Goal: Task Accomplishment & Management: Complete application form

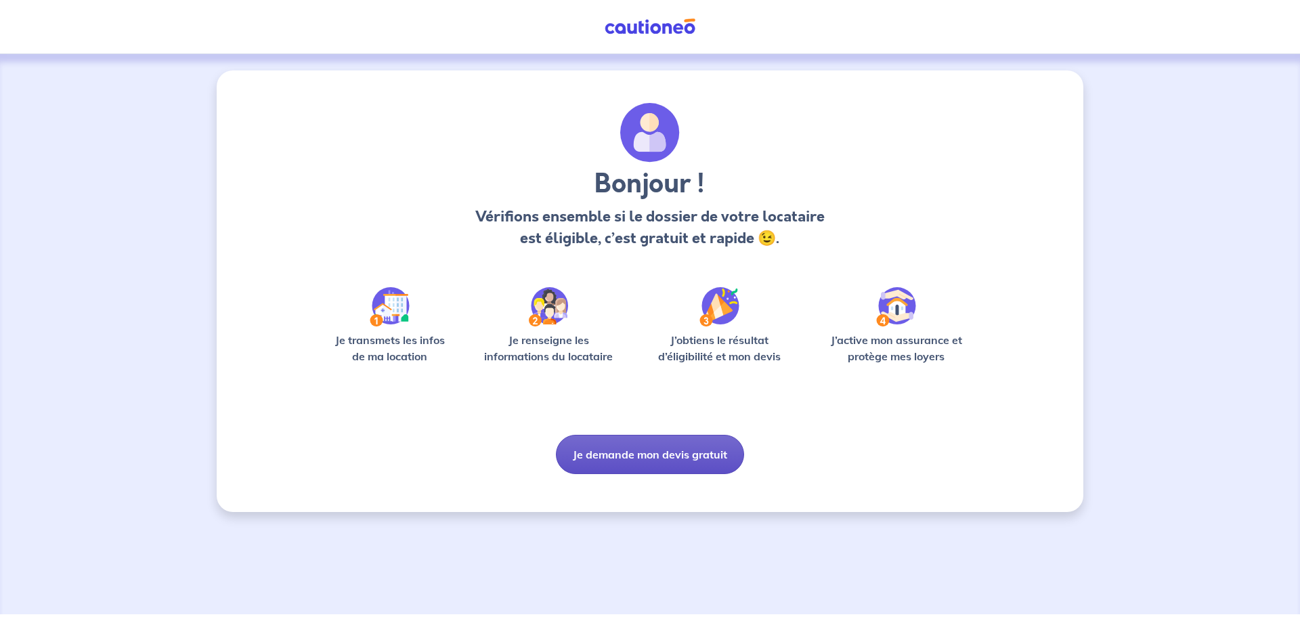
click at [656, 456] on button "Je demande mon devis gratuit" at bounding box center [650, 454] width 188 height 39
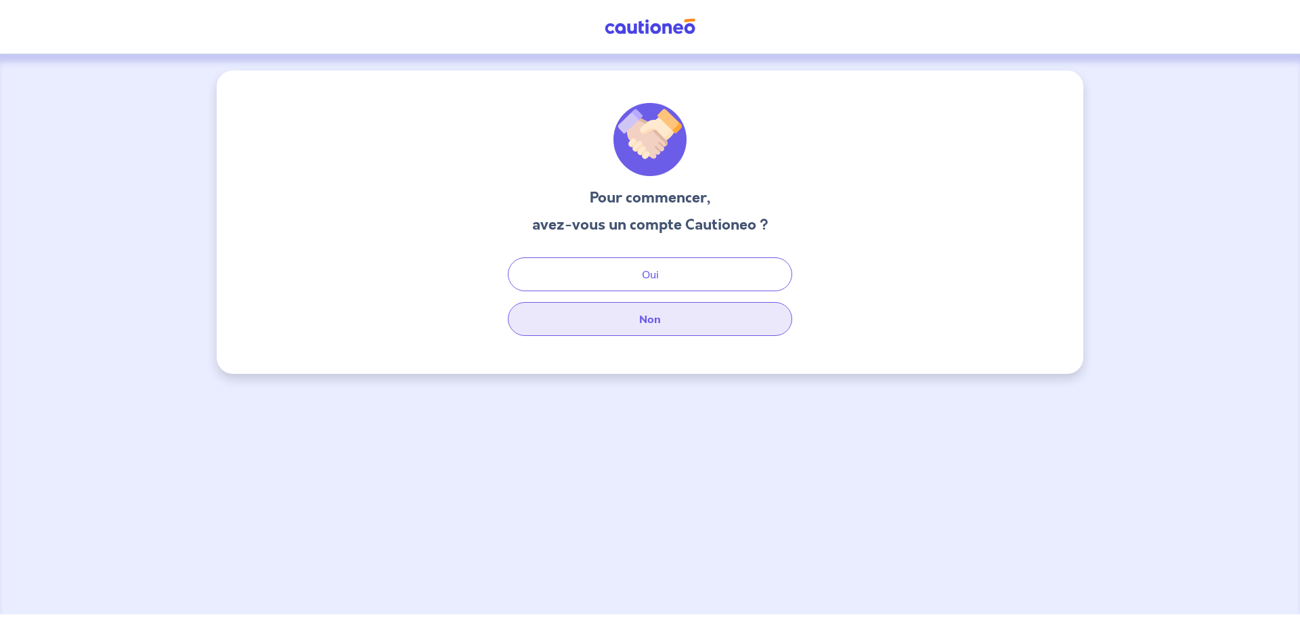
click at [652, 316] on button "Non" at bounding box center [650, 319] width 284 height 34
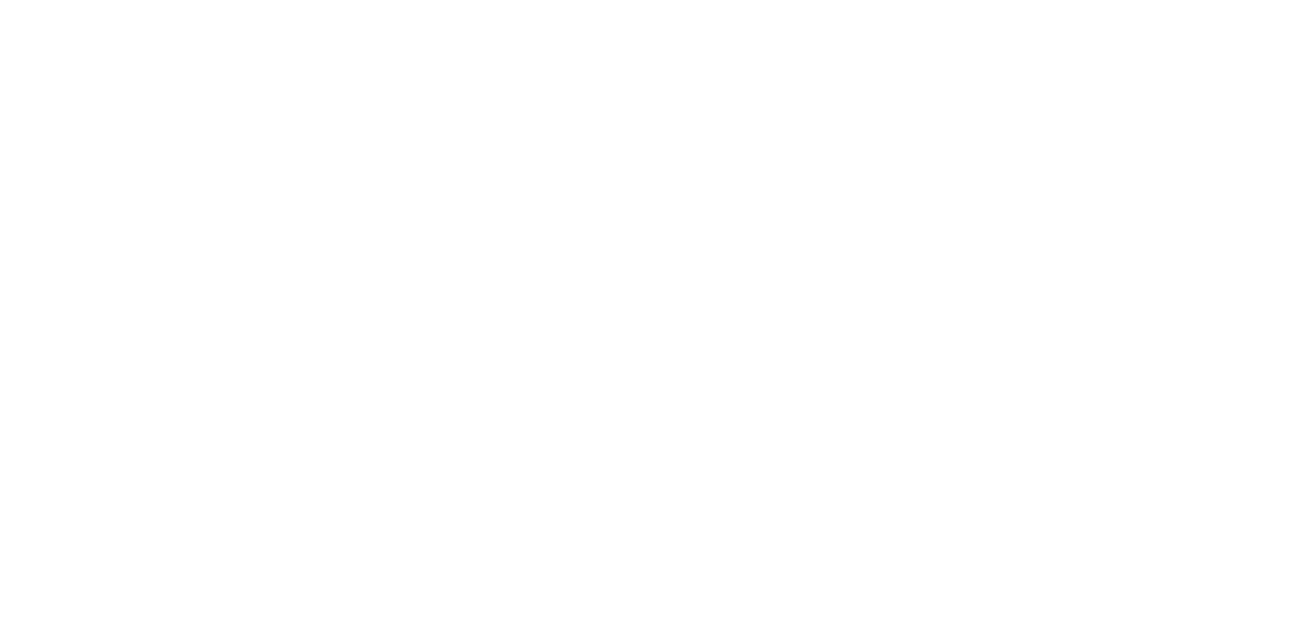
select select "FR"
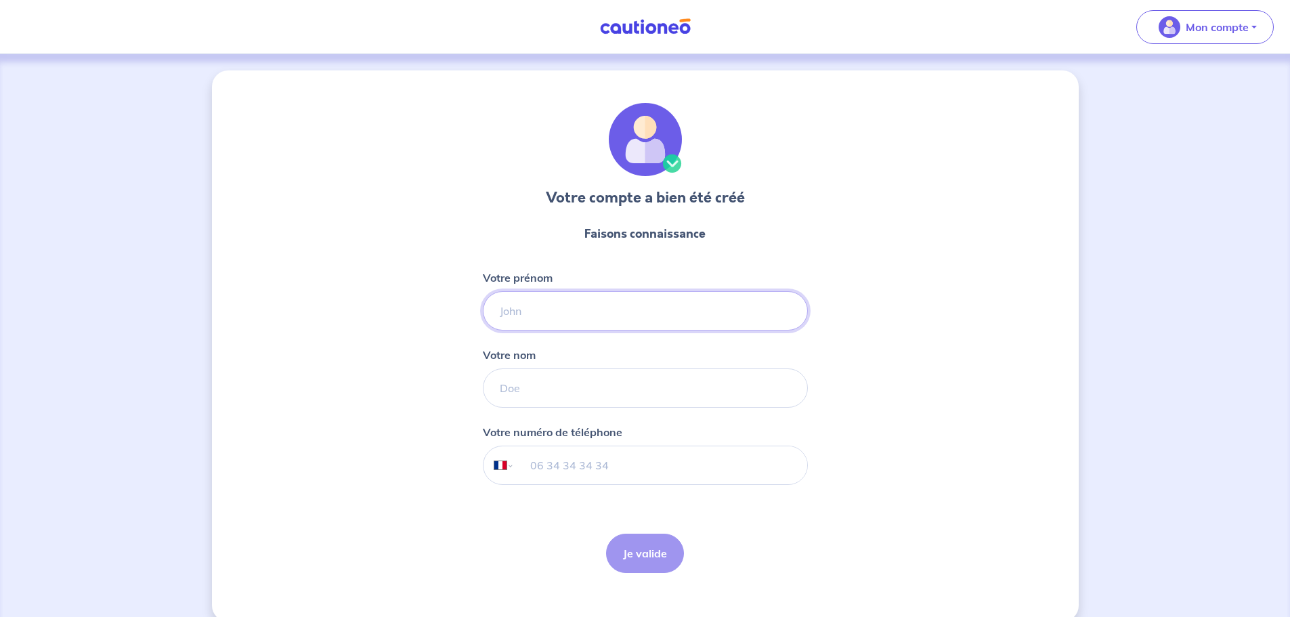
click at [543, 307] on input "Votre prénom" at bounding box center [645, 310] width 325 height 39
type input "tes"
click at [574, 386] on input "Votre nom" at bounding box center [645, 387] width 325 height 39
type input "tret"
click at [648, 557] on div "Je valide Je valide" at bounding box center [645, 553] width 78 height 39
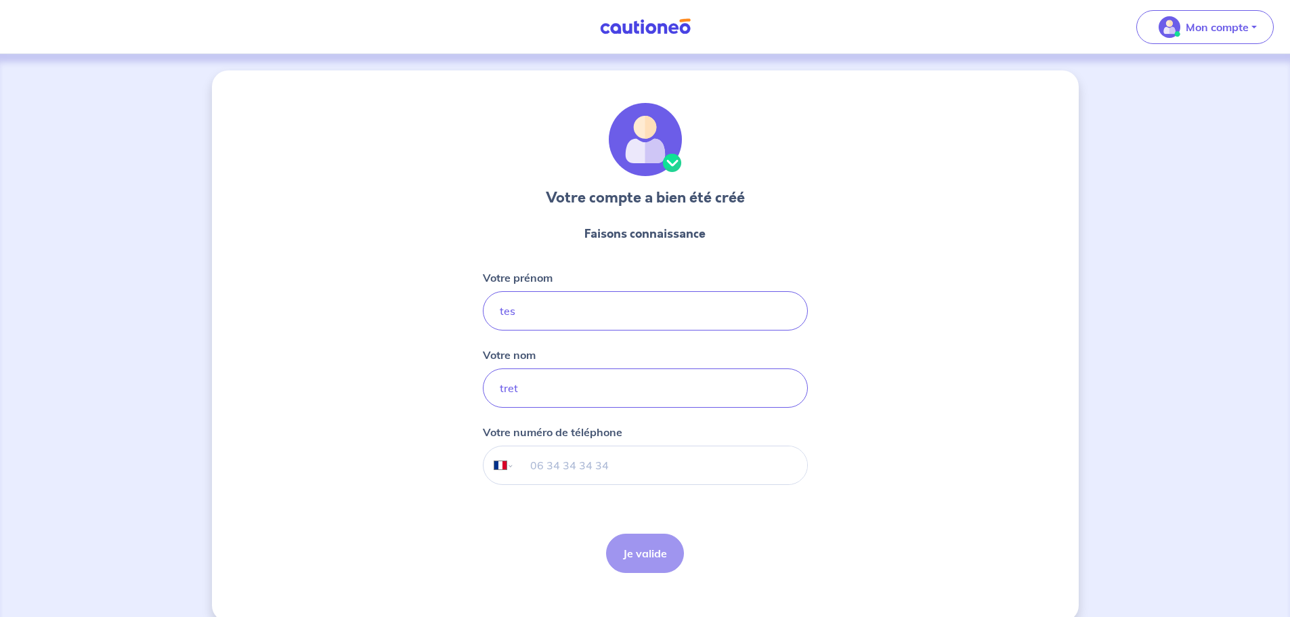
click at [610, 465] on input "tel" at bounding box center [660, 465] width 293 height 38
type input "06 06 06 06 06"
click at [645, 563] on button "Je valide" at bounding box center [645, 553] width 78 height 39
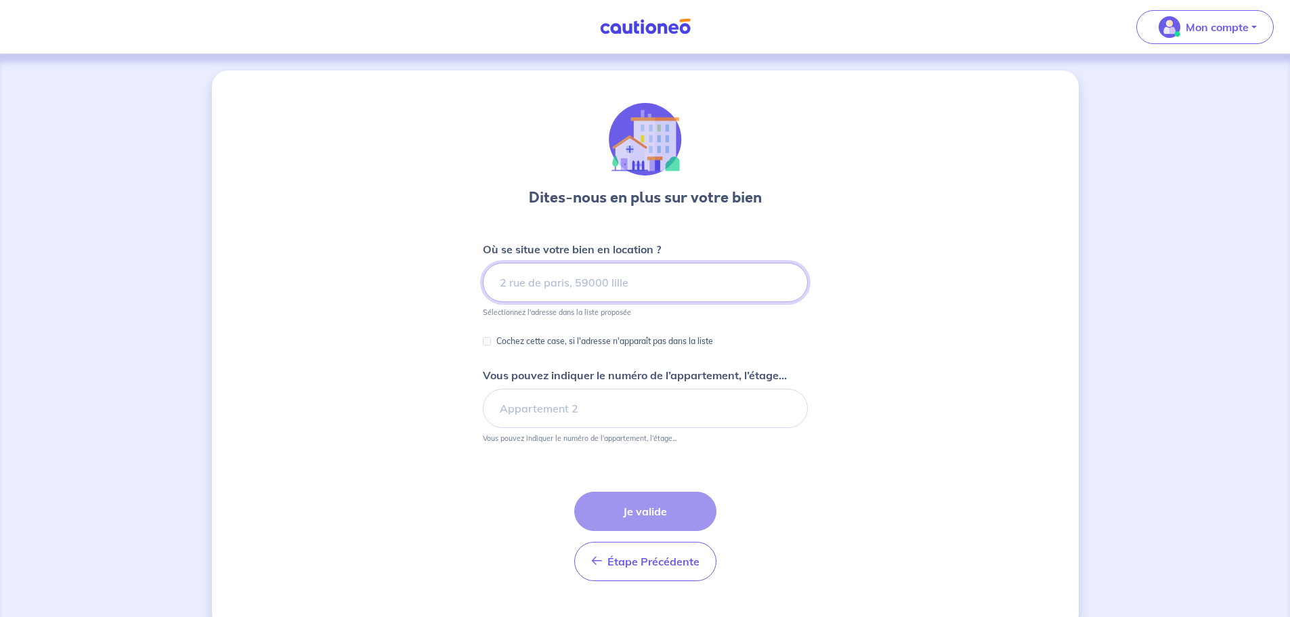
click at [609, 282] on input at bounding box center [645, 282] width 325 height 39
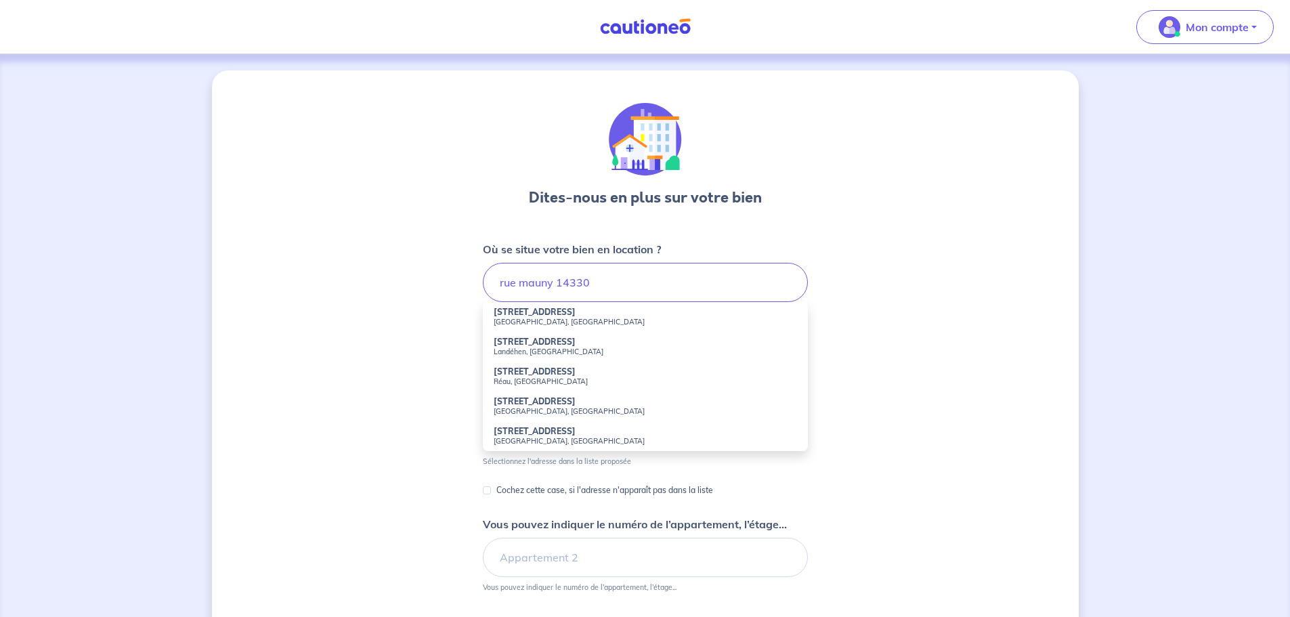
click at [549, 312] on strong "[STREET_ADDRESS]" at bounding box center [535, 312] width 82 height 10
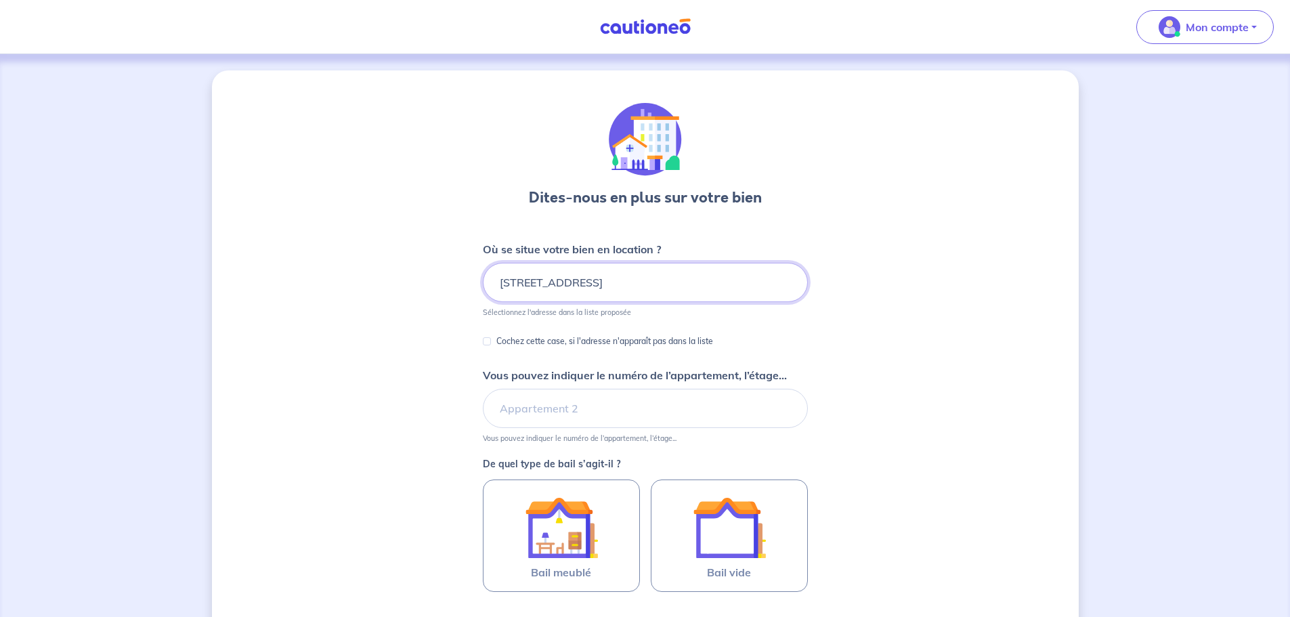
drag, startPoint x: 681, startPoint y: 291, endPoint x: 391, endPoint y: 280, distance: 290.0
click at [391, 280] on div "Dites-nous en plus sur votre bien Où se situe votre bien en location ? [STREET_…" at bounding box center [645, 425] width 867 height 710
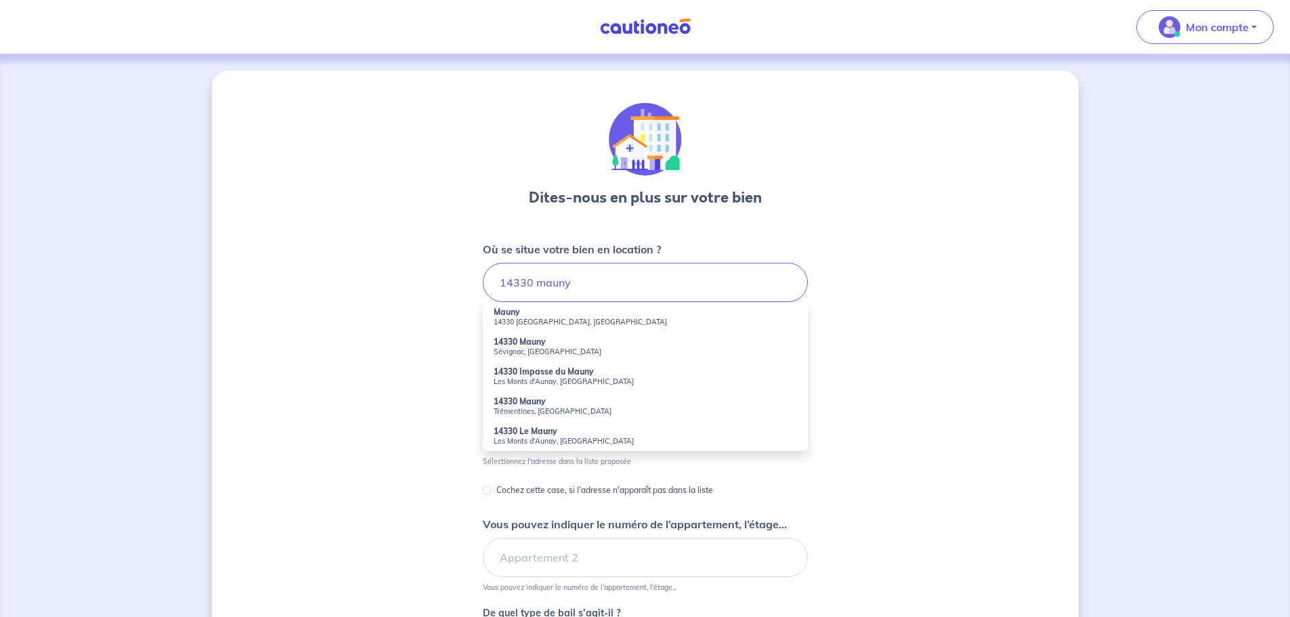
click at [524, 320] on small "14330 [GEOGRAPHIC_DATA], [GEOGRAPHIC_DATA]" at bounding box center [645, 321] width 303 height 9
type input "Mauny, 14330 Lison, [GEOGRAPHIC_DATA]"
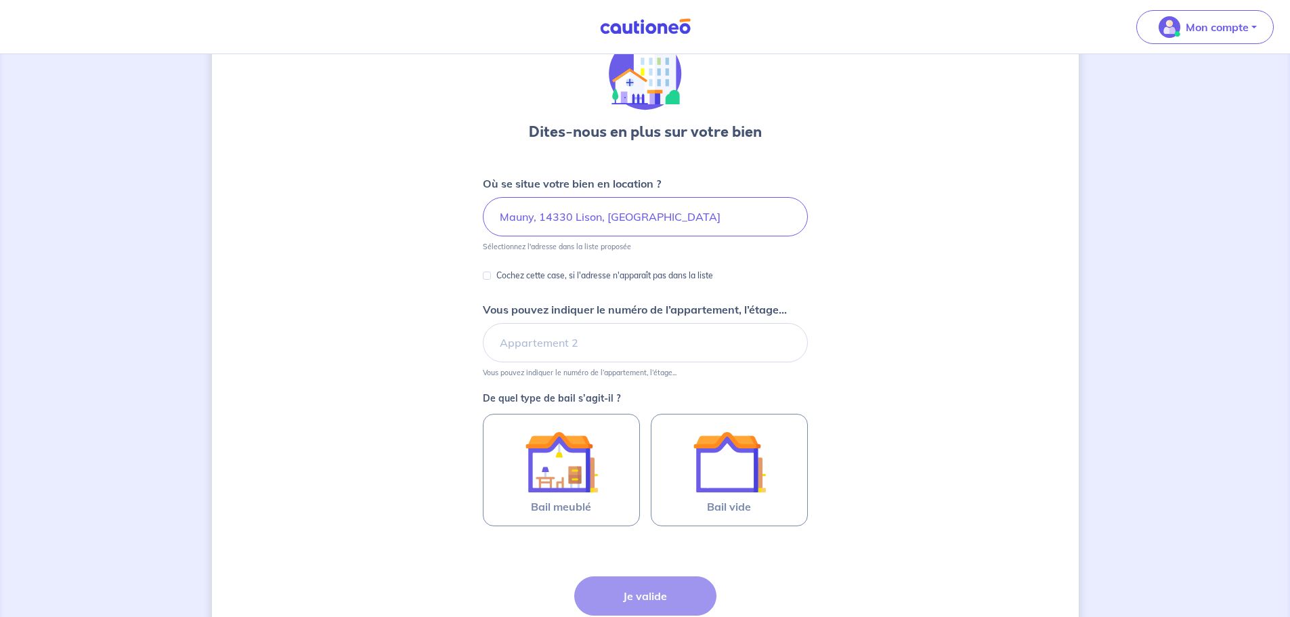
scroll to position [135, 0]
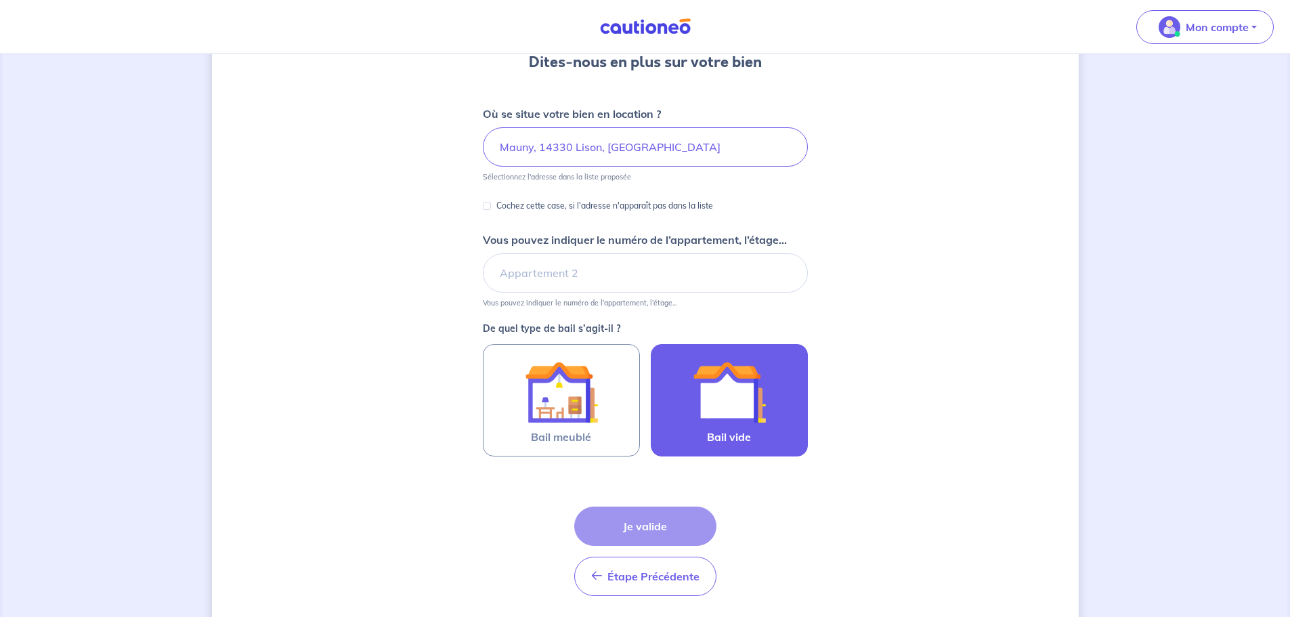
click at [693, 417] on img at bounding box center [729, 392] width 73 height 73
click at [0, 0] on input "Bail vide" at bounding box center [0, 0] width 0 height 0
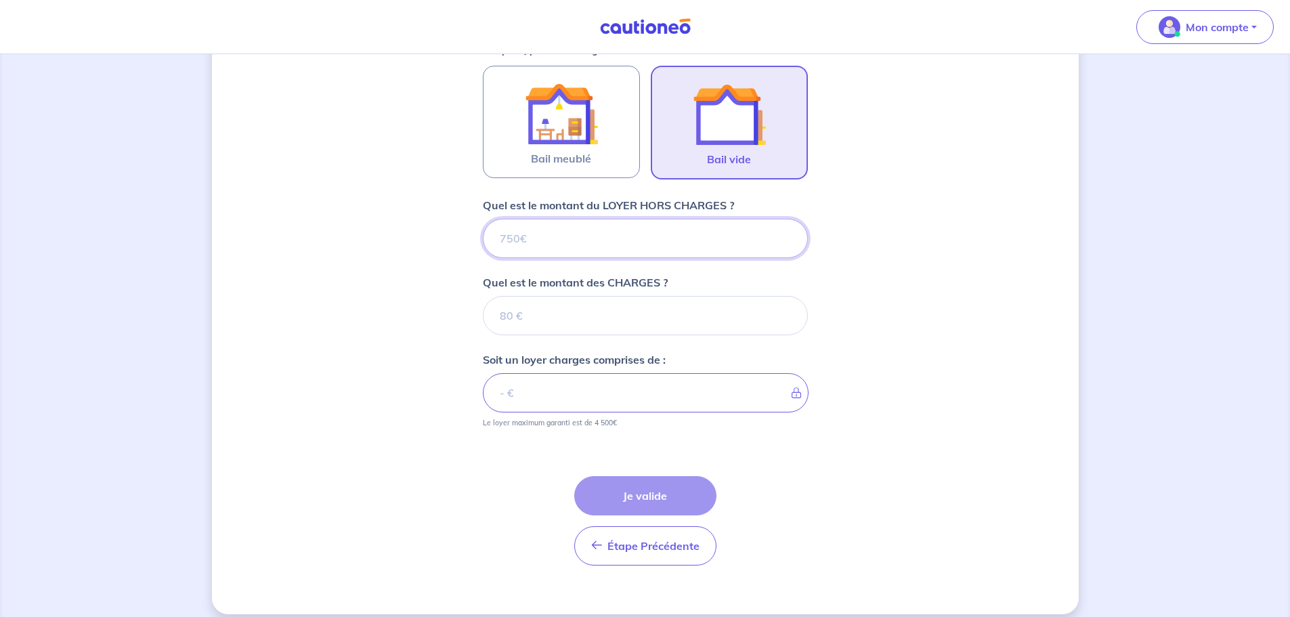
scroll to position [427, 0]
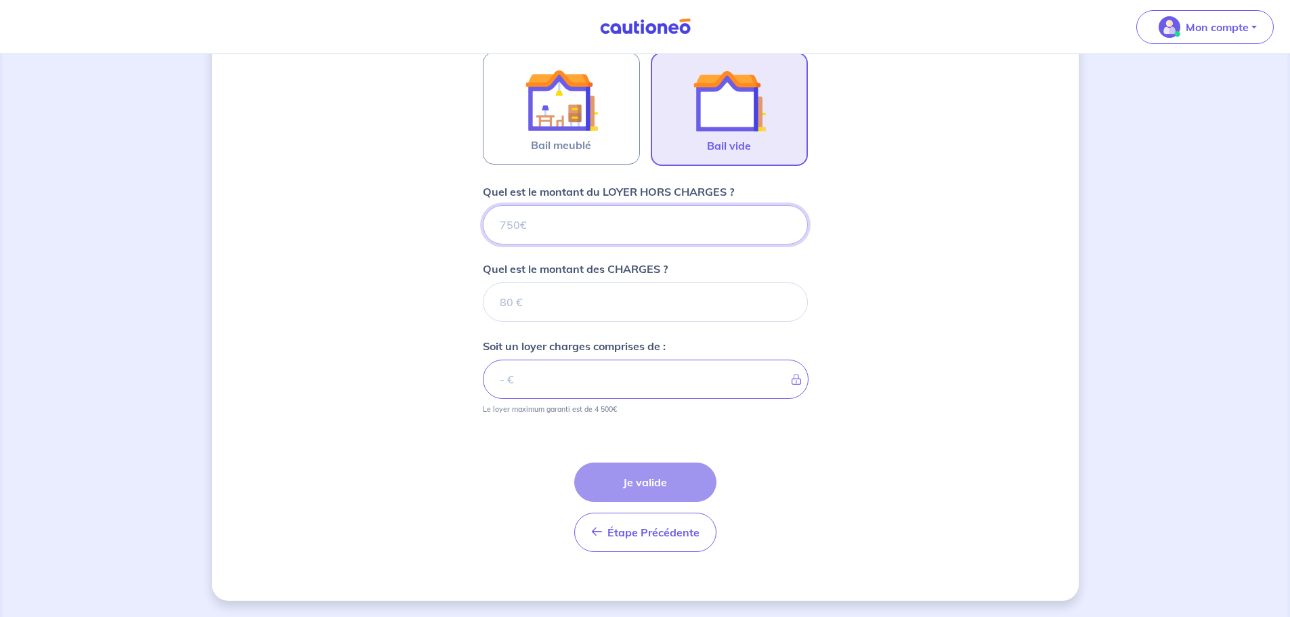
type input "8"
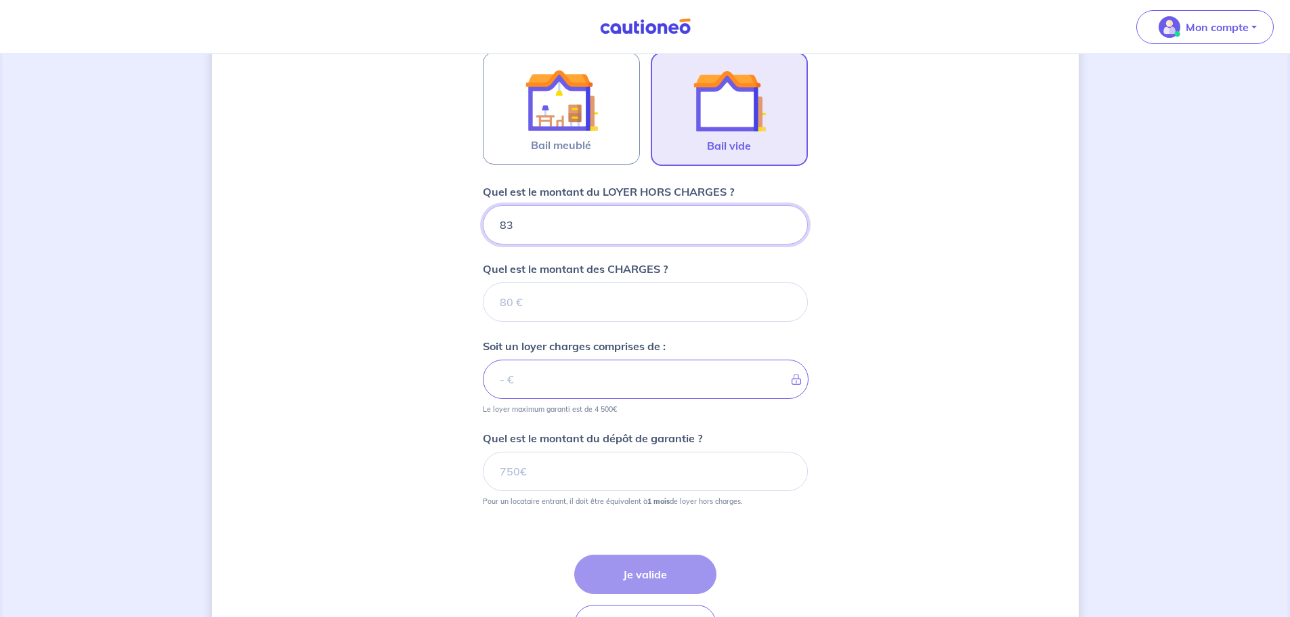
type input "830"
type input "8"
type input "820"
type input "30"
type input "850"
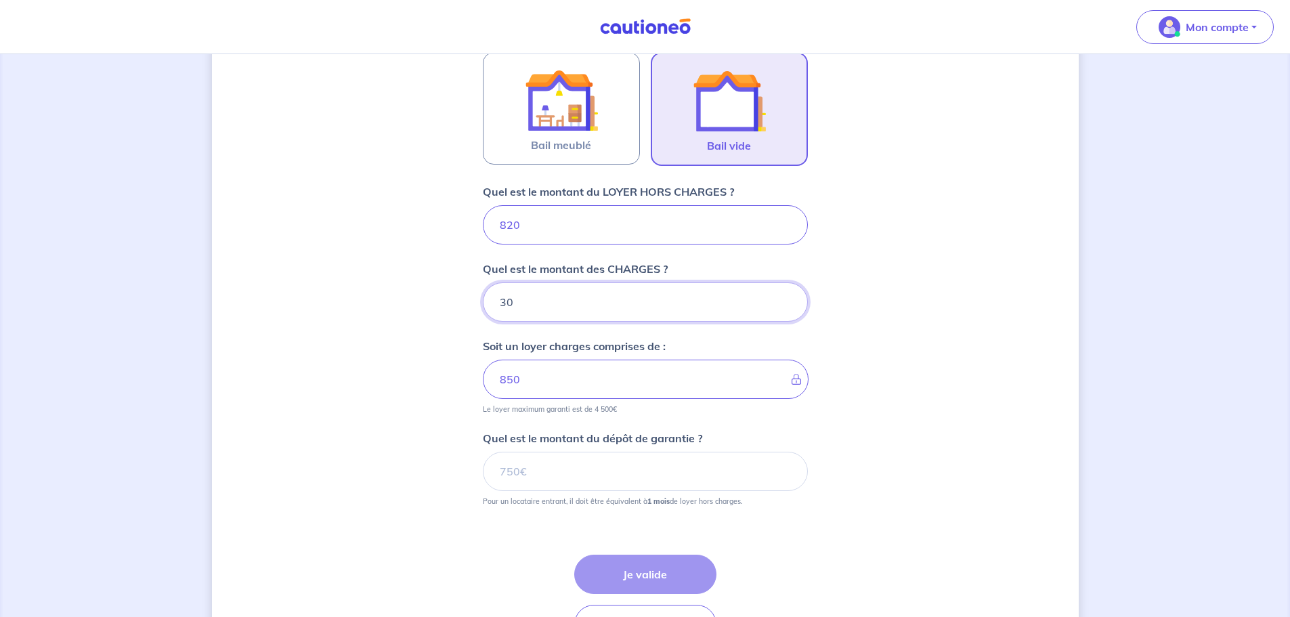
type input "30"
click at [551, 477] on input "Quel est le montant du dépôt de garantie ?" at bounding box center [645, 471] width 325 height 39
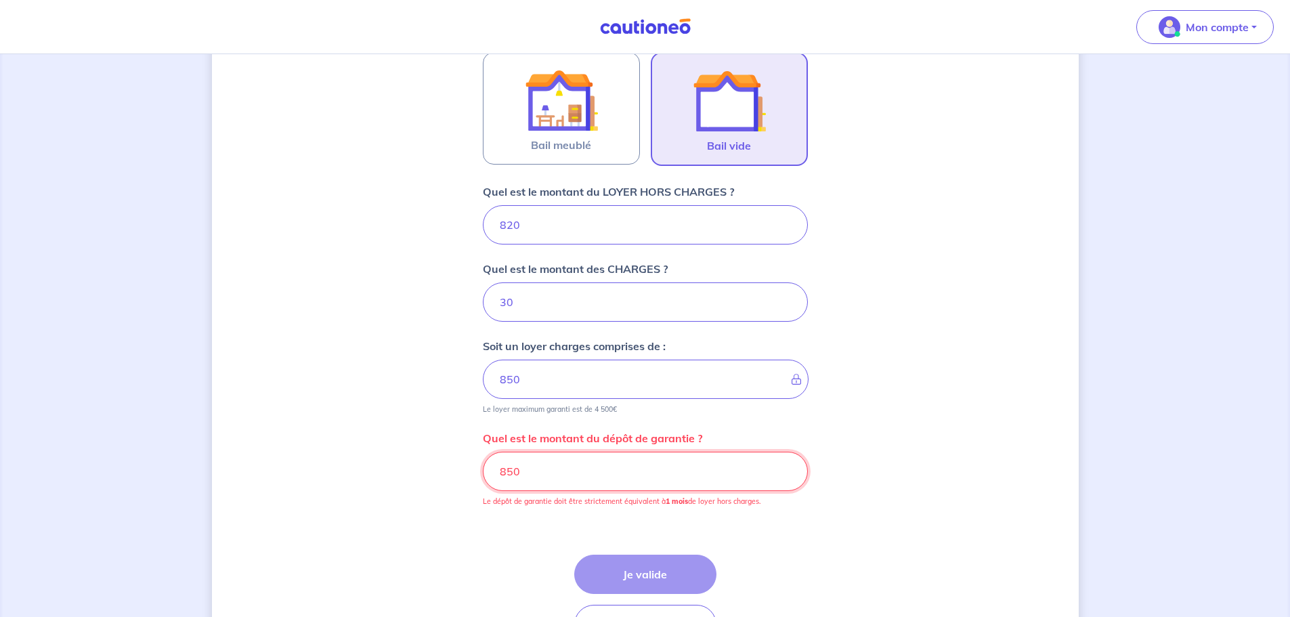
drag, startPoint x: 471, startPoint y: 481, endPoint x: 387, endPoint y: 473, distance: 84.3
click at [387, 473] on div "Dites-nous en plus sur votre bien Où se situe votre bien en location ? Mauny, 1…" at bounding box center [645, 168] width 867 height 1050
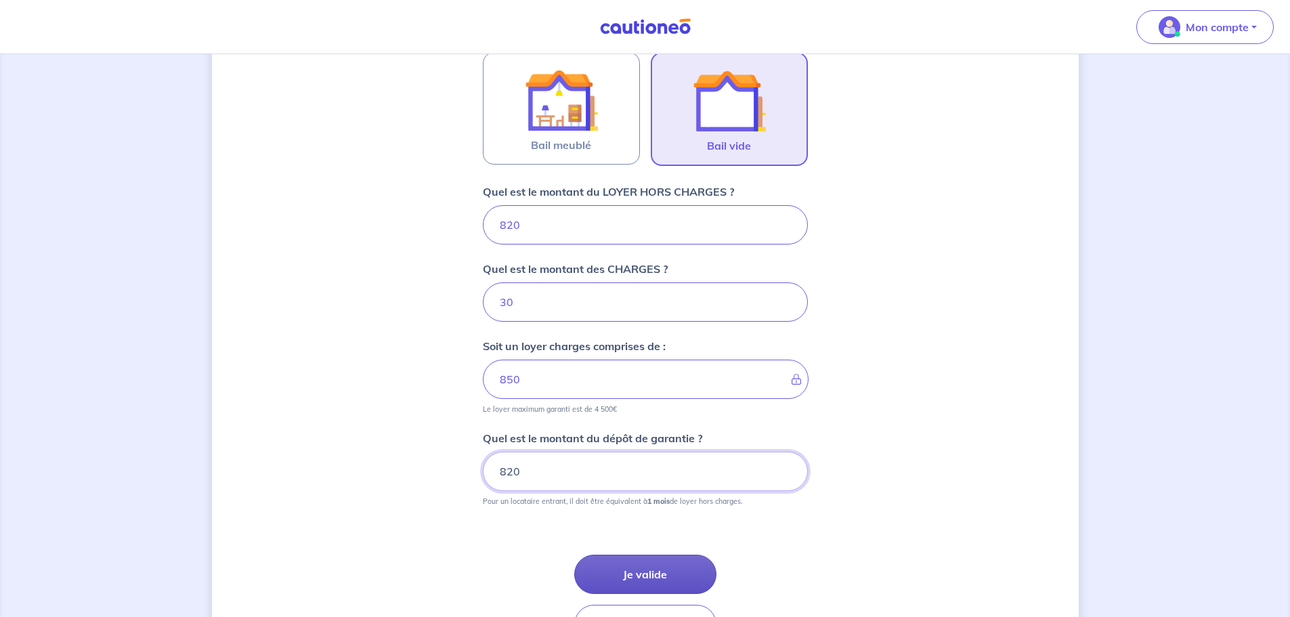
type input "820"
click at [644, 567] on button "Je valide" at bounding box center [645, 574] width 142 height 39
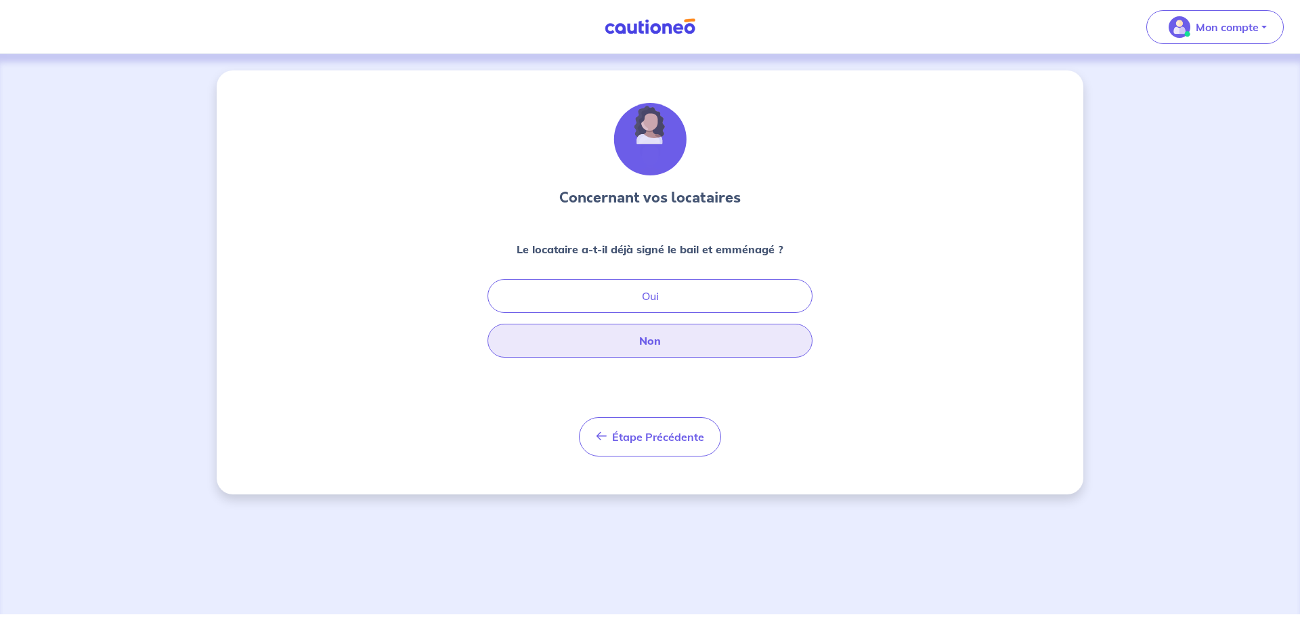
click at [652, 336] on button "Non" at bounding box center [650, 341] width 325 height 34
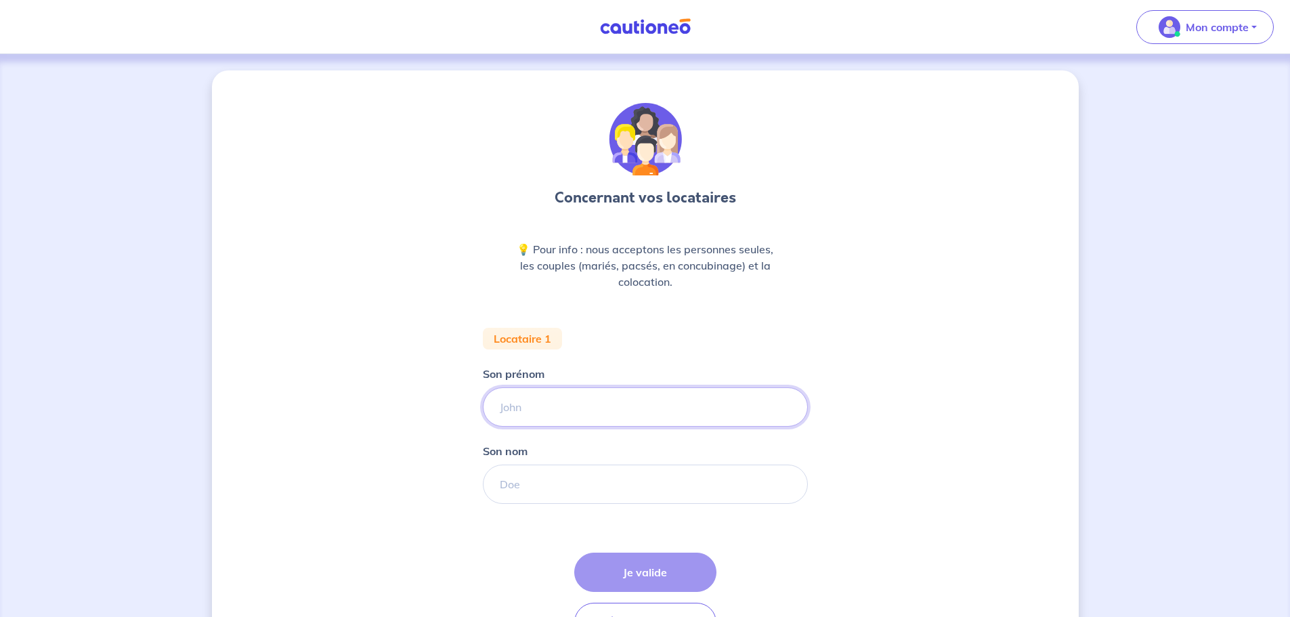
click at [553, 410] on input "Son prénom" at bounding box center [645, 406] width 325 height 39
type input "fdsf"
click at [559, 484] on input "Son nom" at bounding box center [645, 484] width 325 height 39
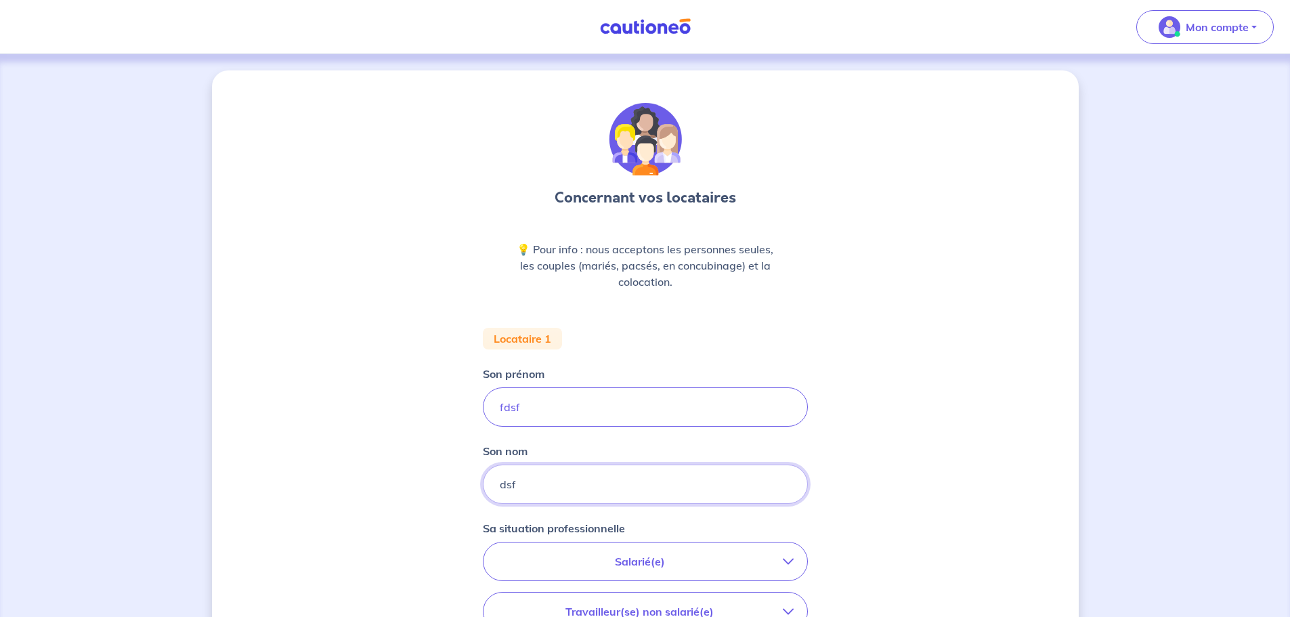
type input "dsf"
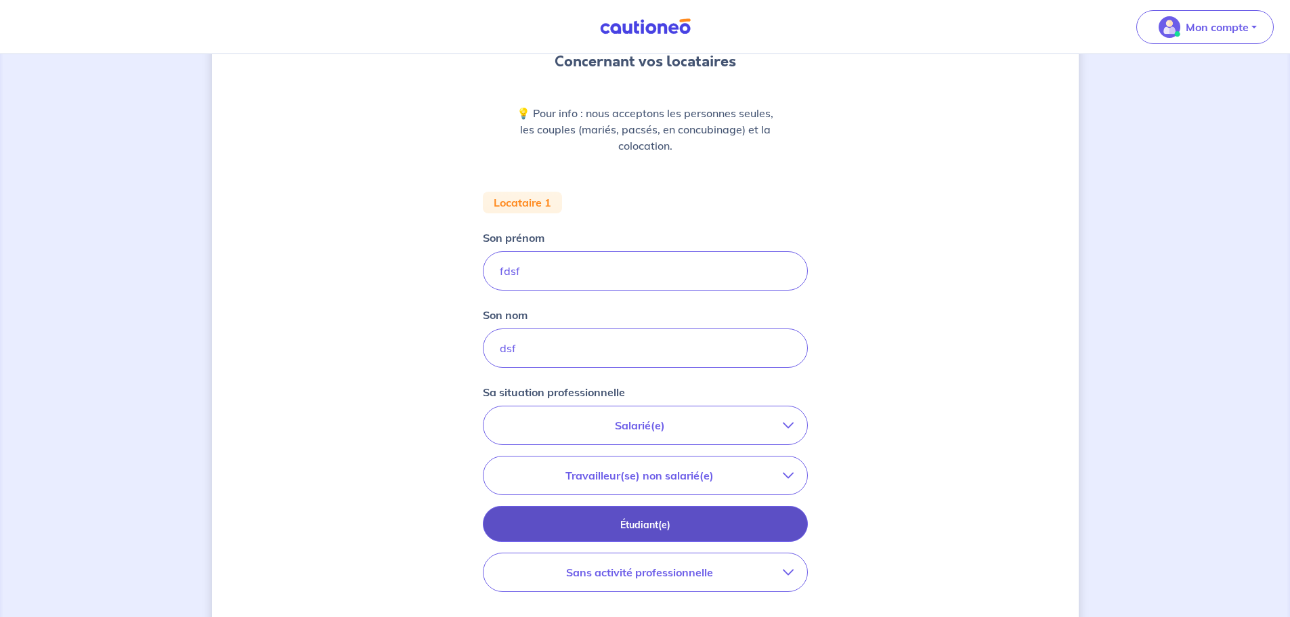
scroll to position [203, 0]
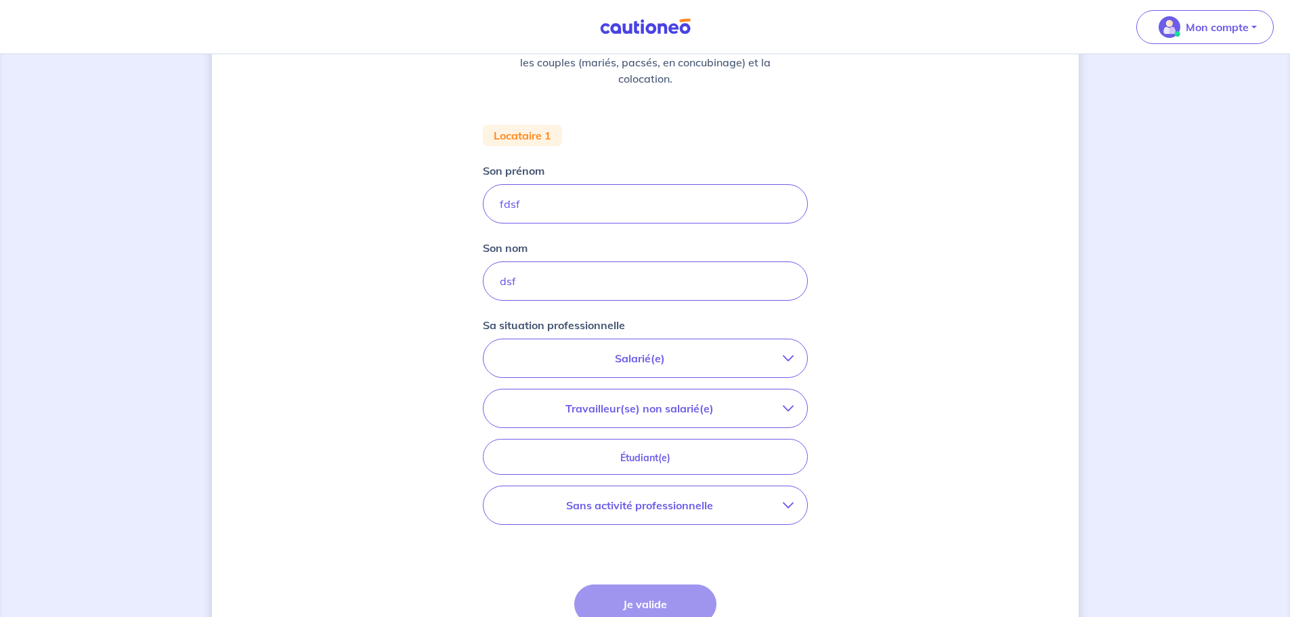
click at [659, 509] on p "Sans activité professionnelle" at bounding box center [640, 505] width 286 height 16
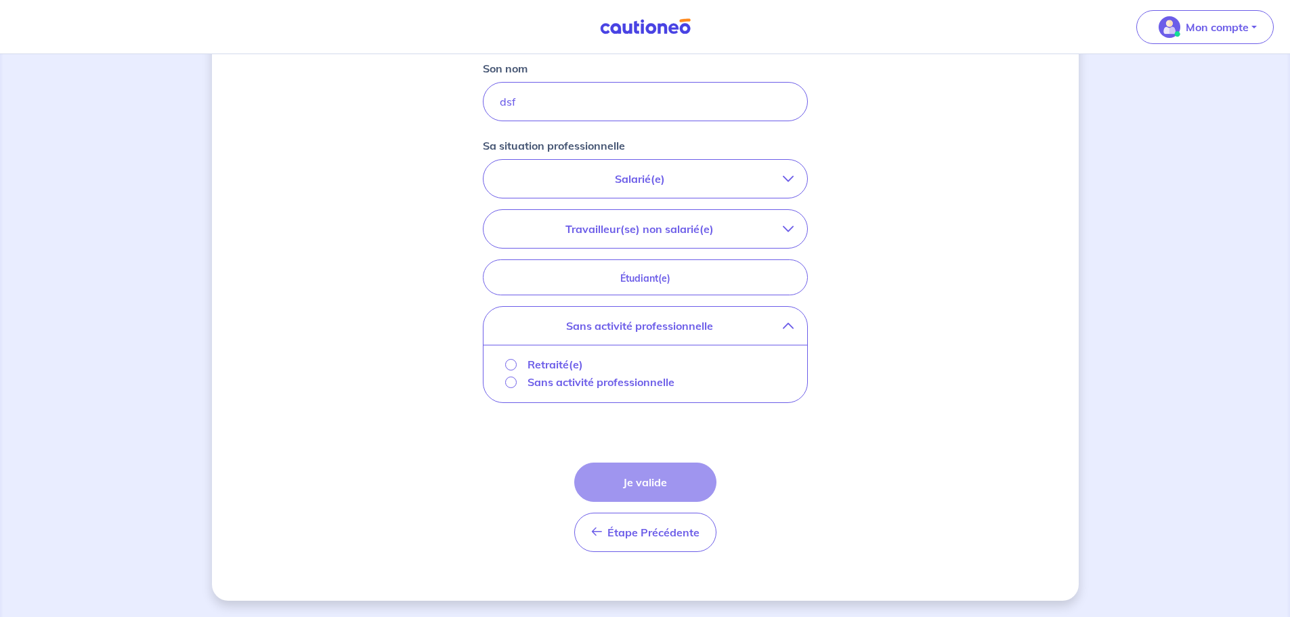
click at [555, 364] on p "Retraité(e)" at bounding box center [556, 364] width 56 height 16
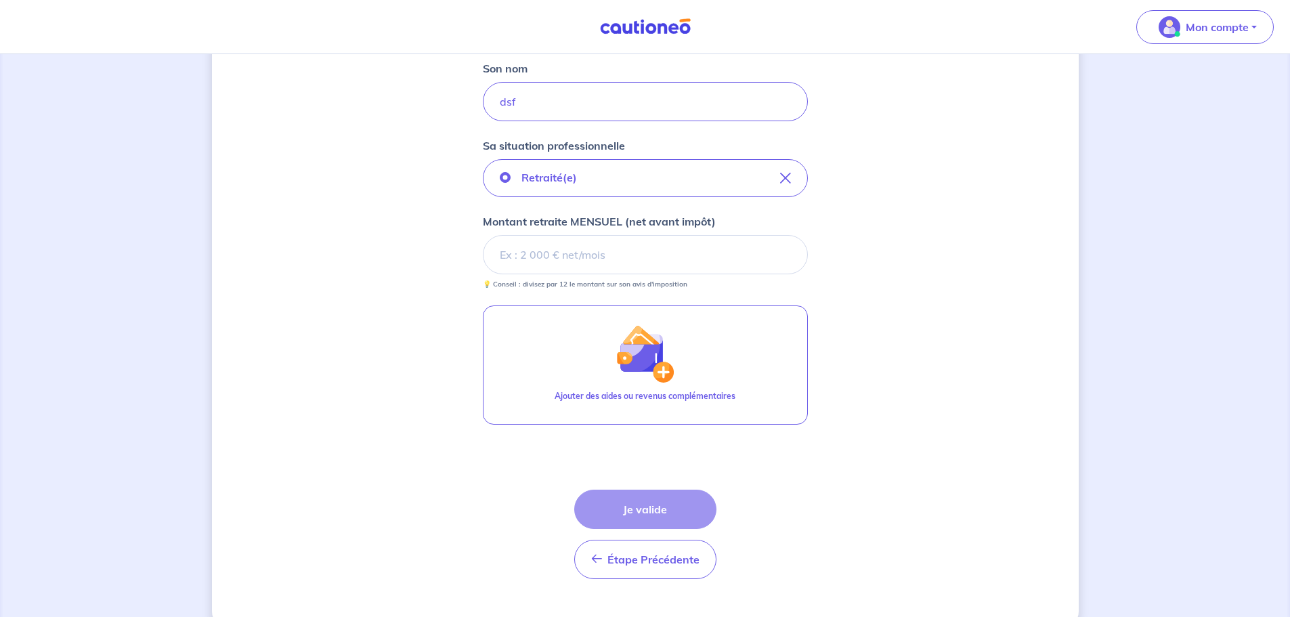
scroll to position [337, 0]
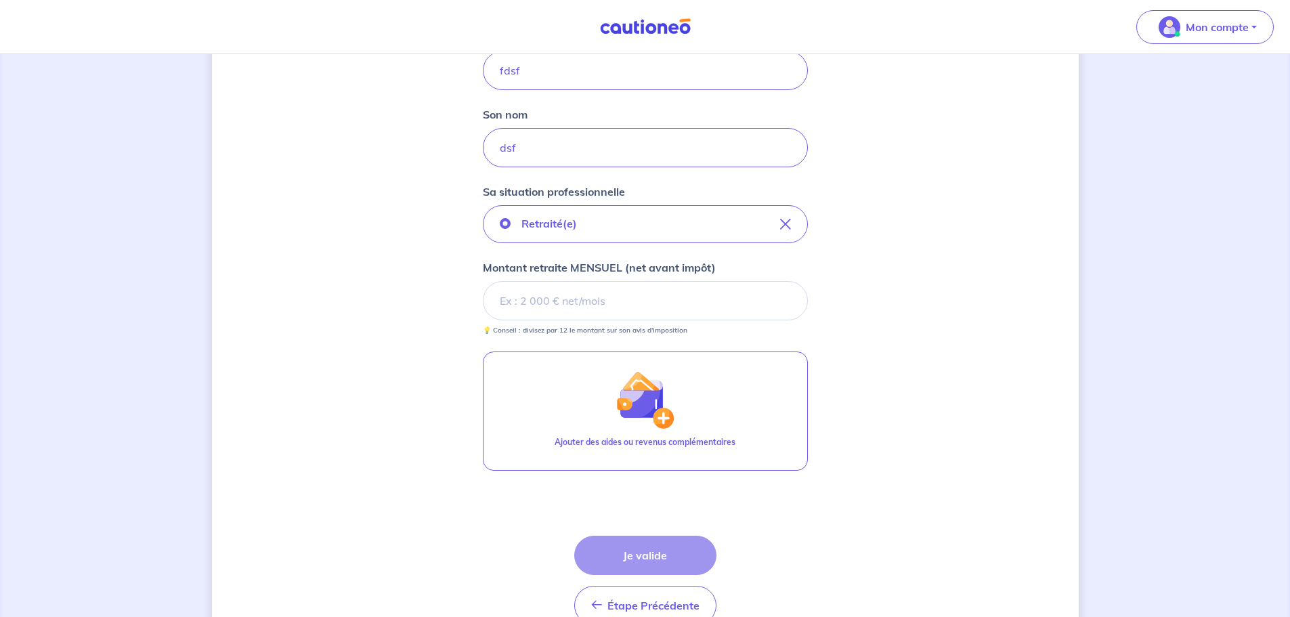
click at [572, 305] on input "Montant retraite MENSUEL (net avant impôt)" at bounding box center [645, 300] width 325 height 39
click at [606, 309] on input "Montant retraite MENSUEL (net avant impôt)" at bounding box center [645, 300] width 325 height 39
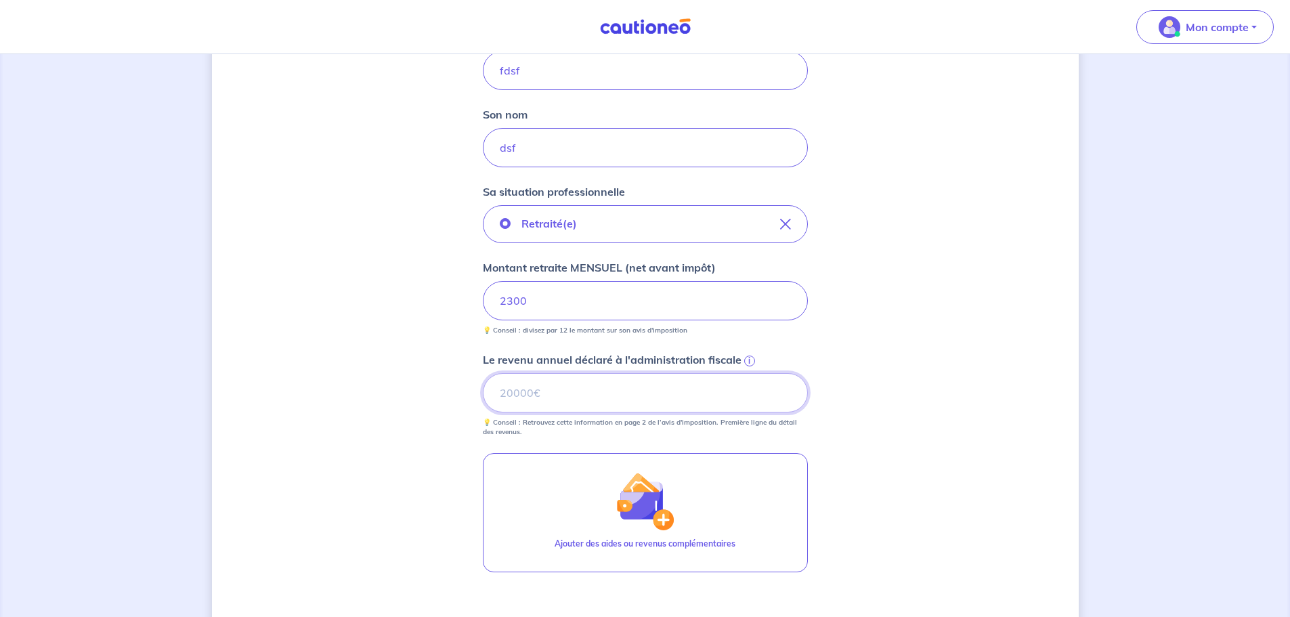
click at [586, 399] on input "Le revenu annuel déclaré à l'administration fiscale i" at bounding box center [645, 392] width 325 height 39
click at [559, 392] on input "Le revenu annuel déclaré à l'administration fiscale i" at bounding box center [645, 392] width 325 height 39
type input "27595"
click at [406, 441] on div "Concernant vos locataires 💡 Pour info : nous acceptons les personnes seules, le…" at bounding box center [645, 255] width 867 height 1042
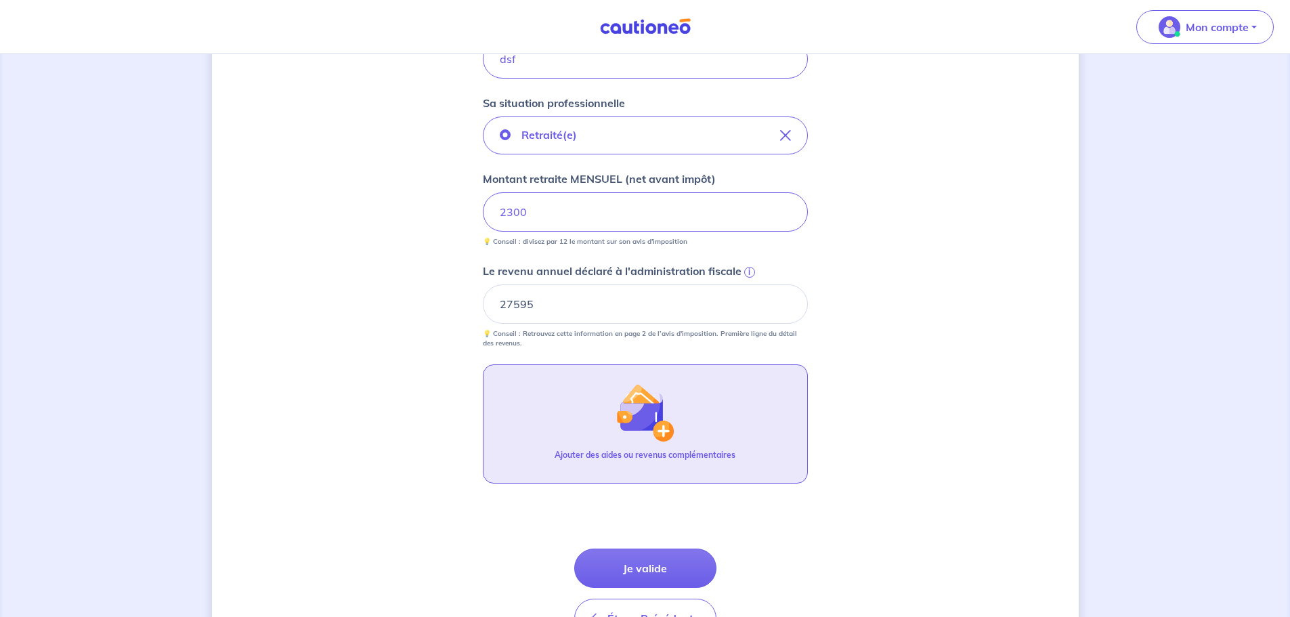
scroll to position [511, 0]
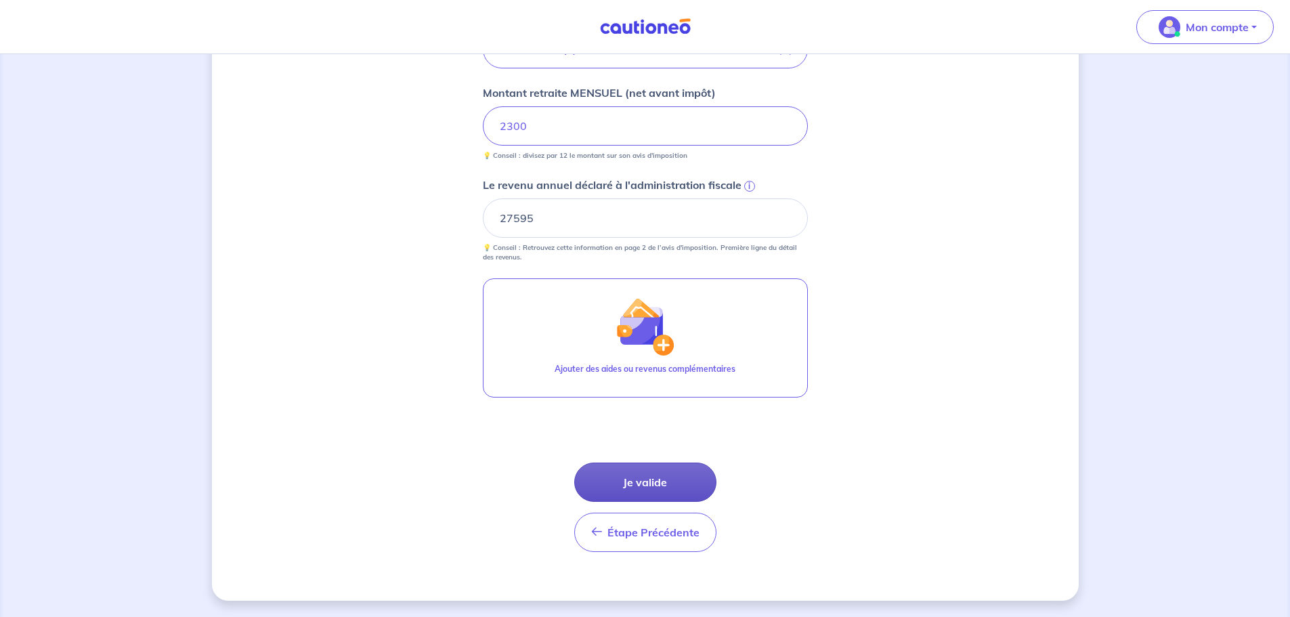
click at [666, 483] on button "Je valide" at bounding box center [645, 482] width 142 height 39
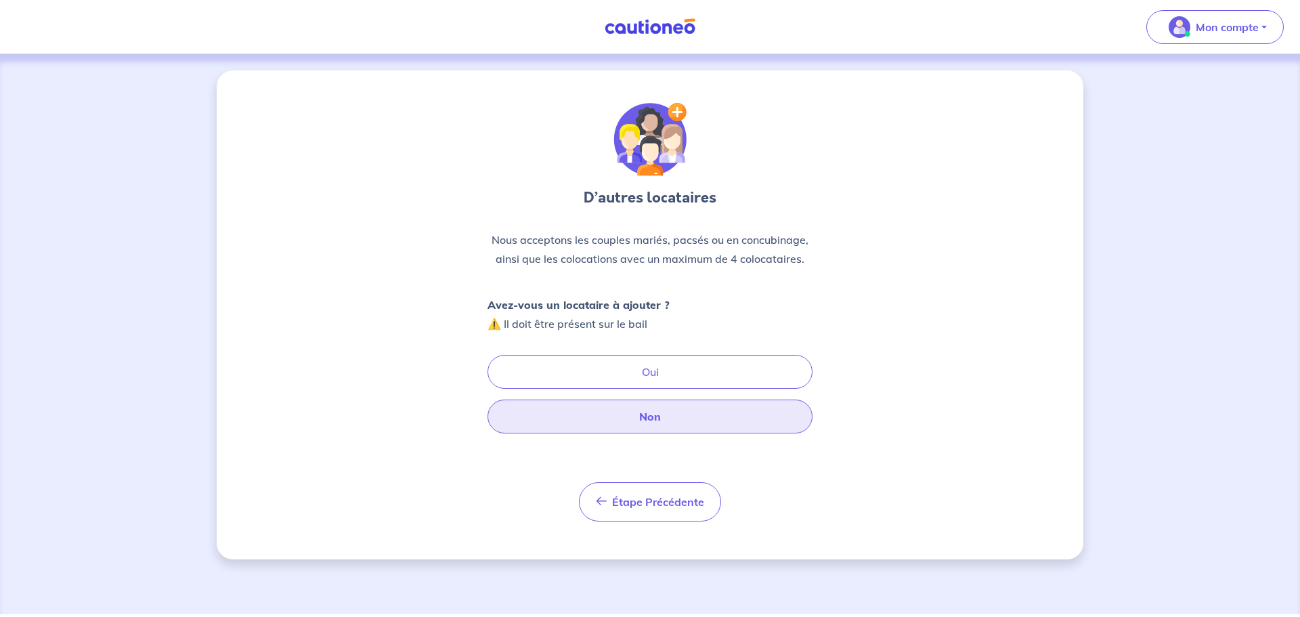
click at [645, 416] on button "Non" at bounding box center [650, 417] width 325 height 34
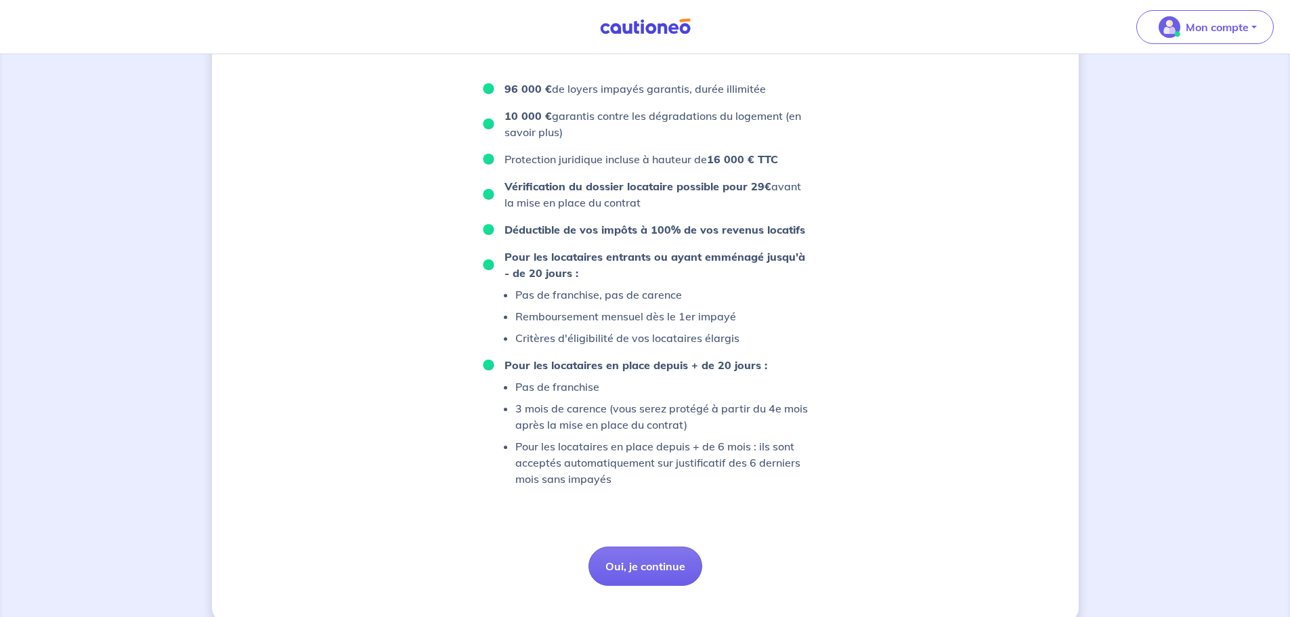
scroll to position [801, 0]
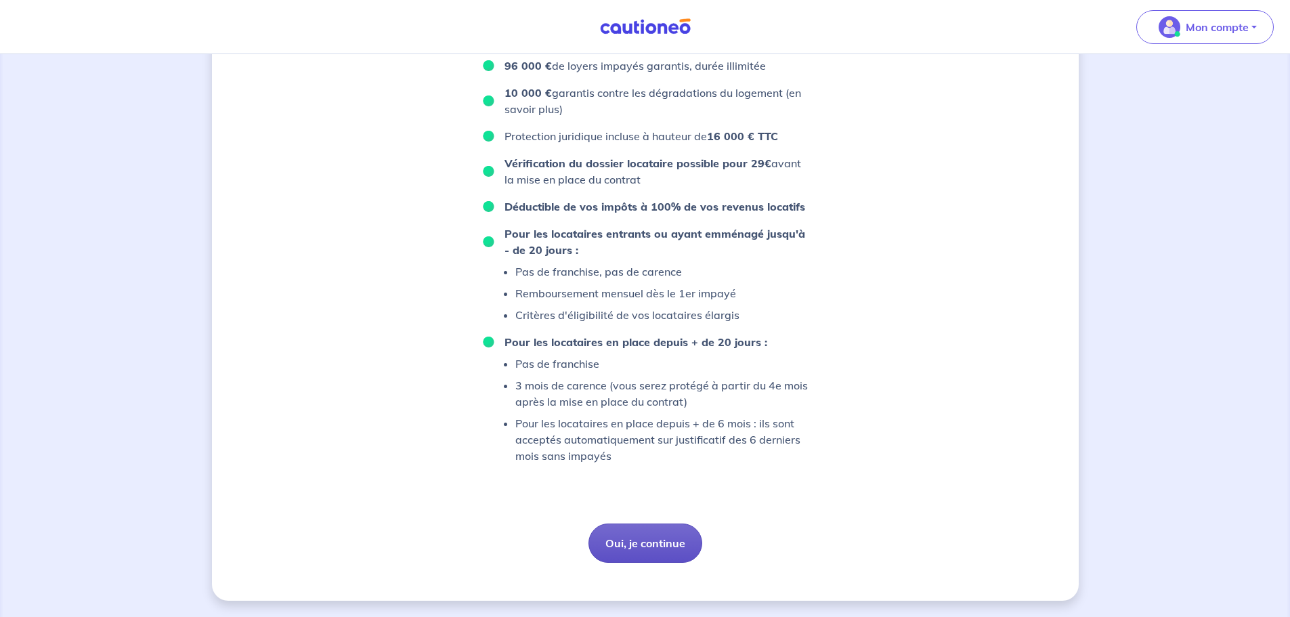
click at [626, 536] on button "Oui, je continue" at bounding box center [645, 542] width 114 height 39
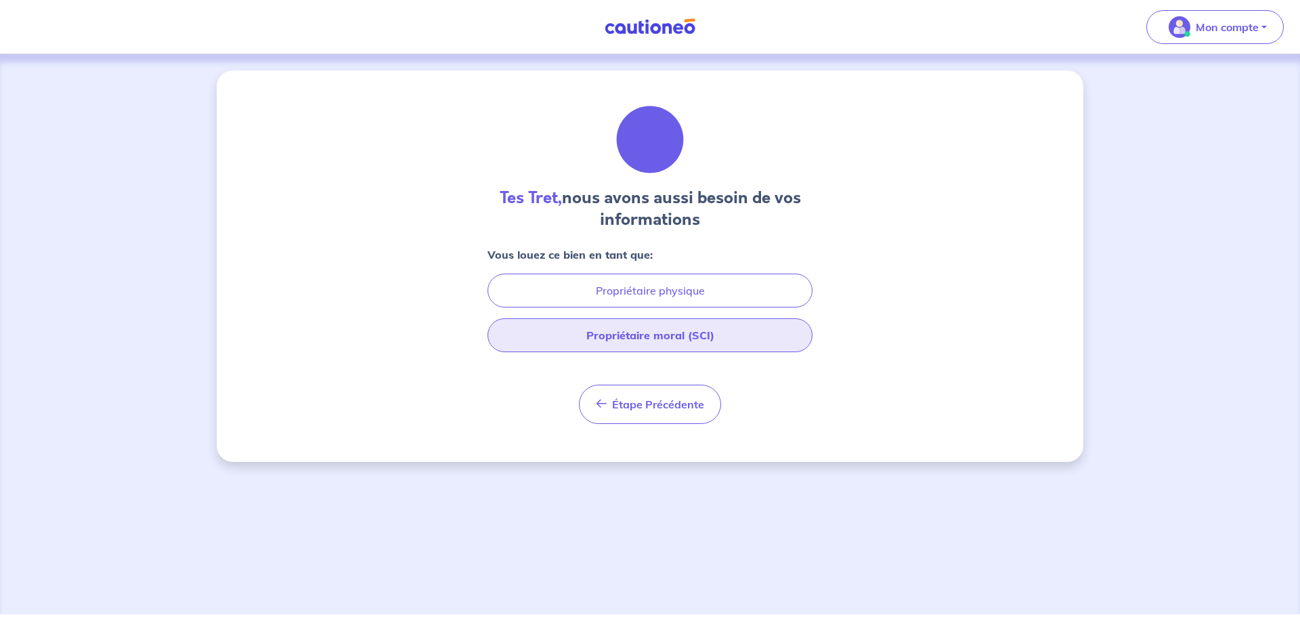
click at [644, 333] on button "Propriétaire moral (SCI)" at bounding box center [650, 335] width 325 height 34
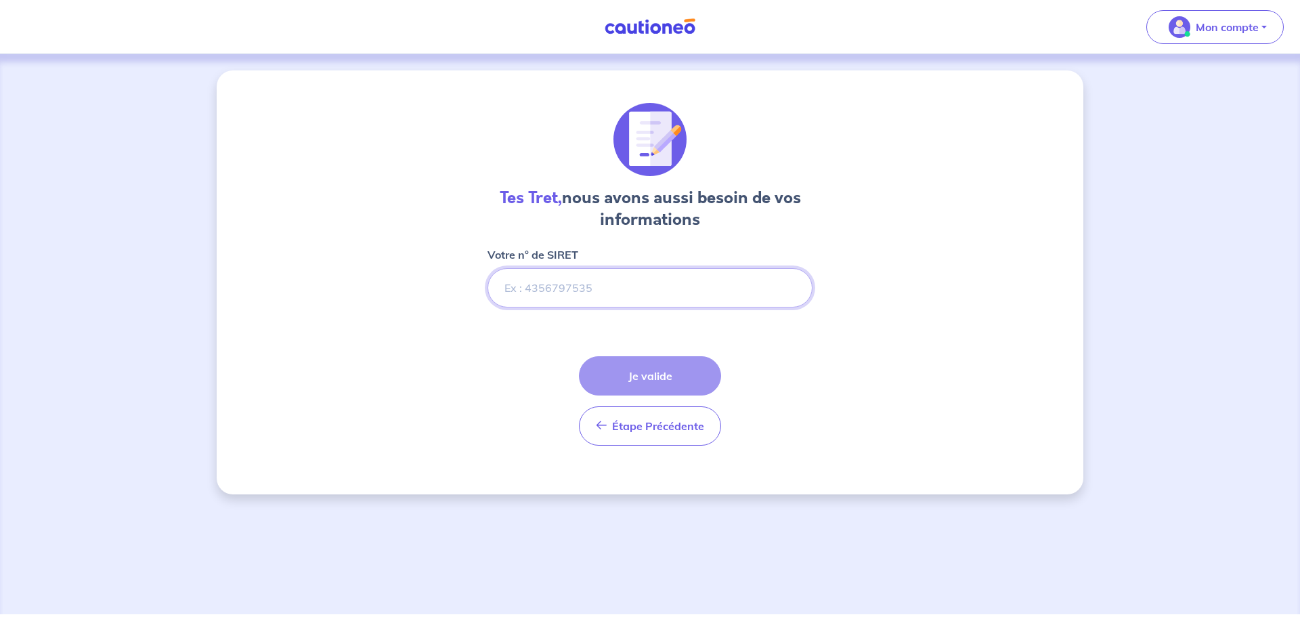
click at [604, 289] on input "Votre n° de SIRET" at bounding box center [650, 287] width 325 height 39
click at [643, 283] on input "Votre n° de SIRET" at bounding box center [650, 287] width 325 height 39
paste input "95188110100012"
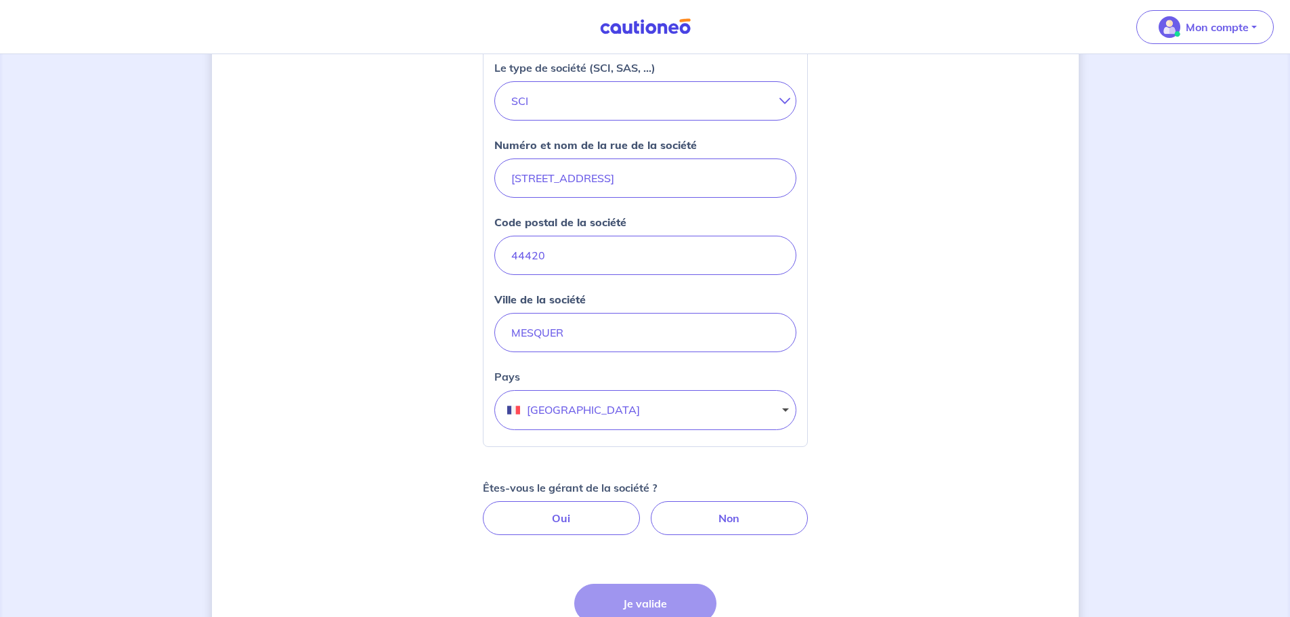
scroll to position [485, 0]
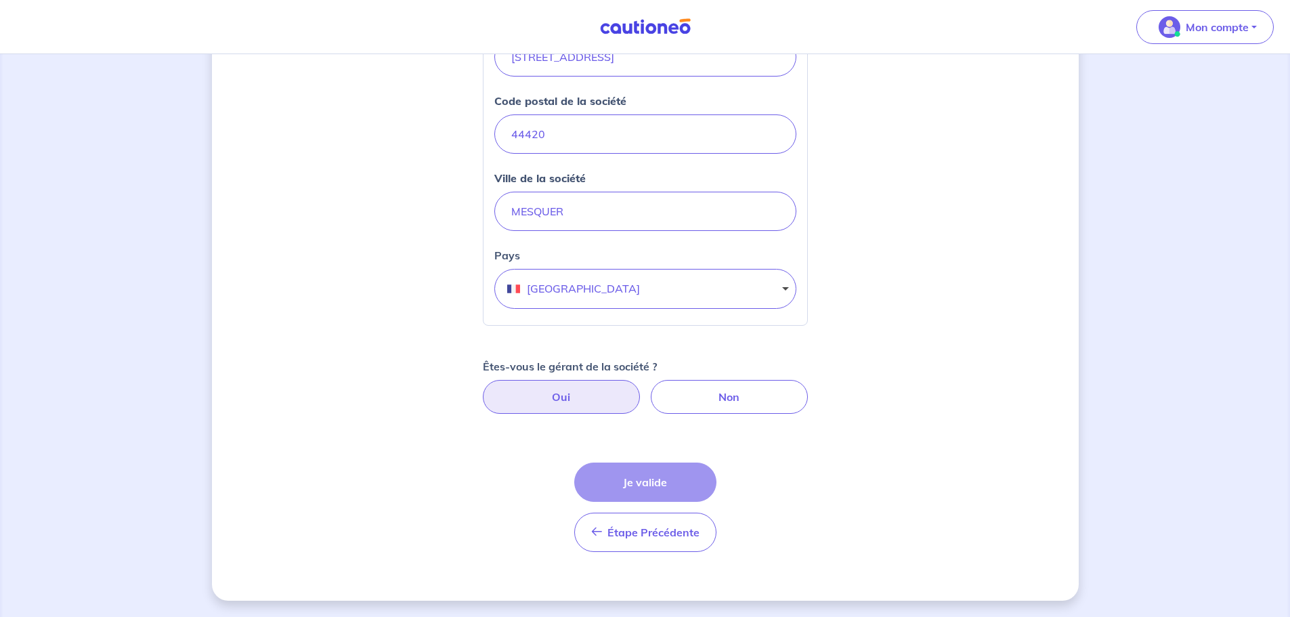
type input "95188110100012"
click at [555, 395] on label "Oui" at bounding box center [561, 397] width 157 height 34
click at [641, 389] on input "Oui" at bounding box center [645, 384] width 9 height 9
radio input "true"
select select "FR"
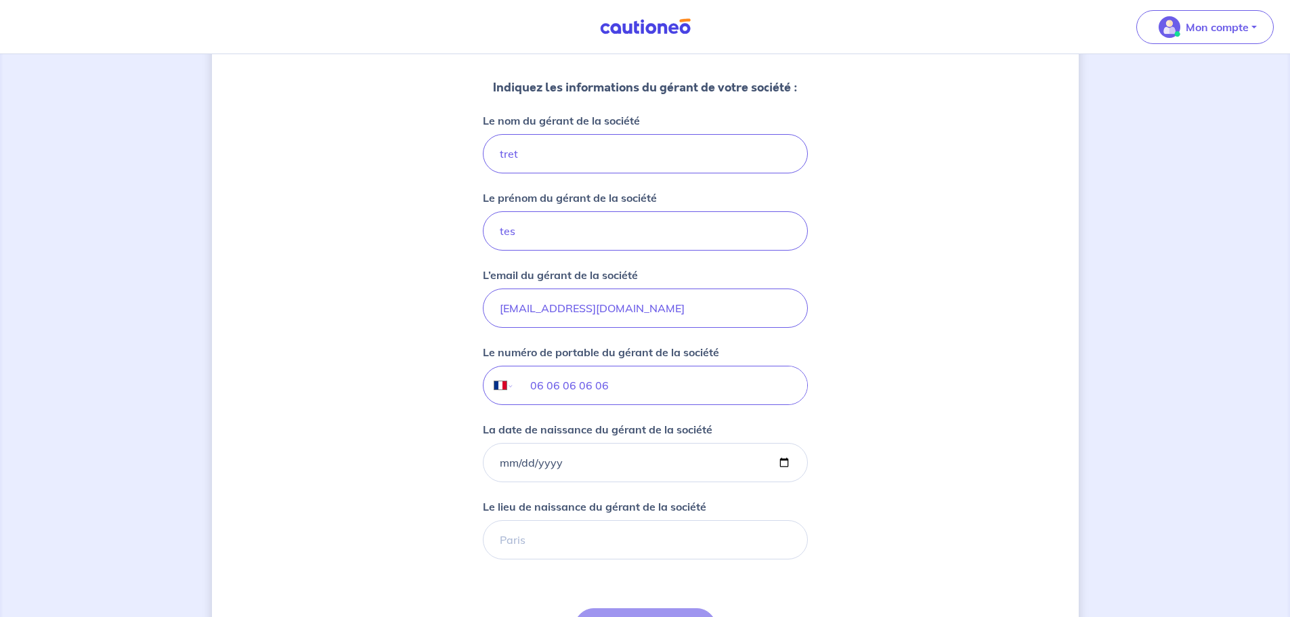
scroll to position [1025, 0]
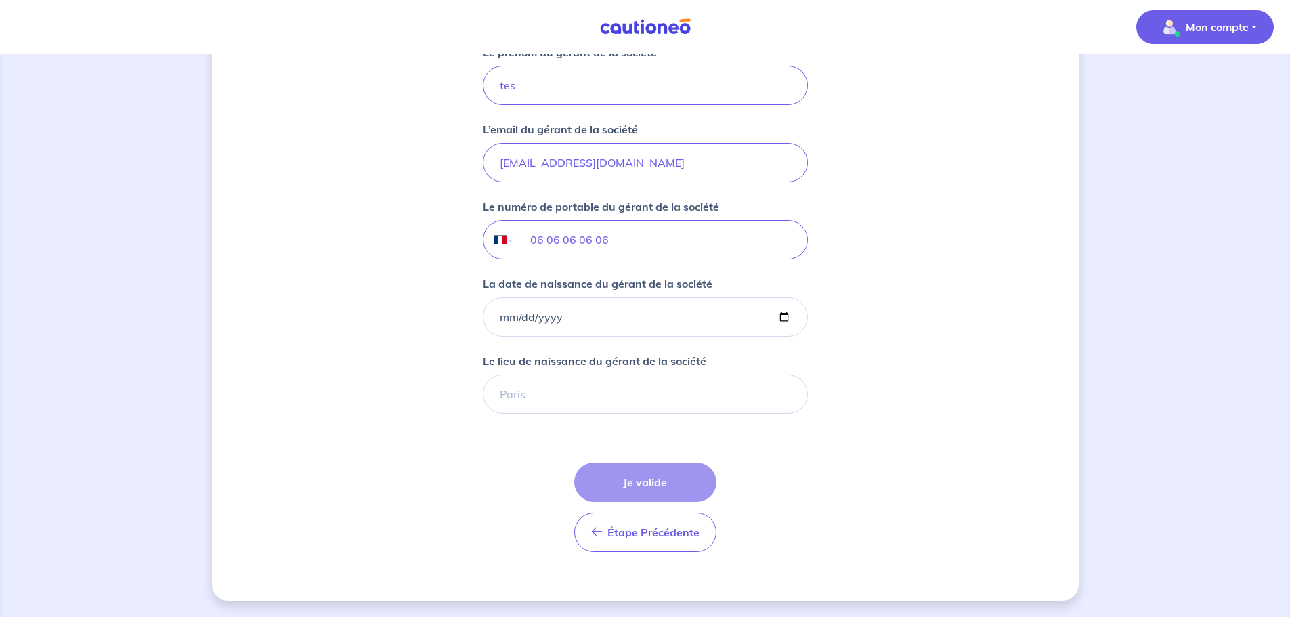
click at [1205, 32] on p "Mon compte" at bounding box center [1217, 27] width 63 height 16
click at [660, 26] on img at bounding box center [646, 26] width 102 height 17
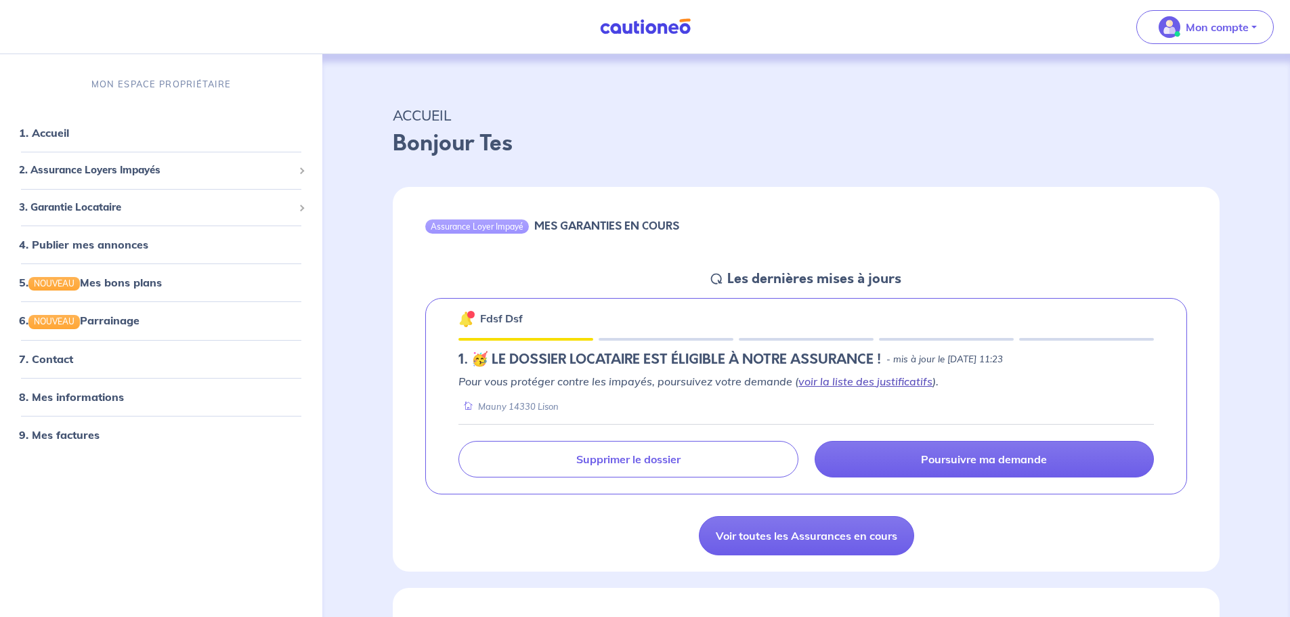
click at [821, 379] on link "voir la liste des justificatifs" at bounding box center [865, 381] width 134 height 14
